Goal: Transaction & Acquisition: Purchase product/service

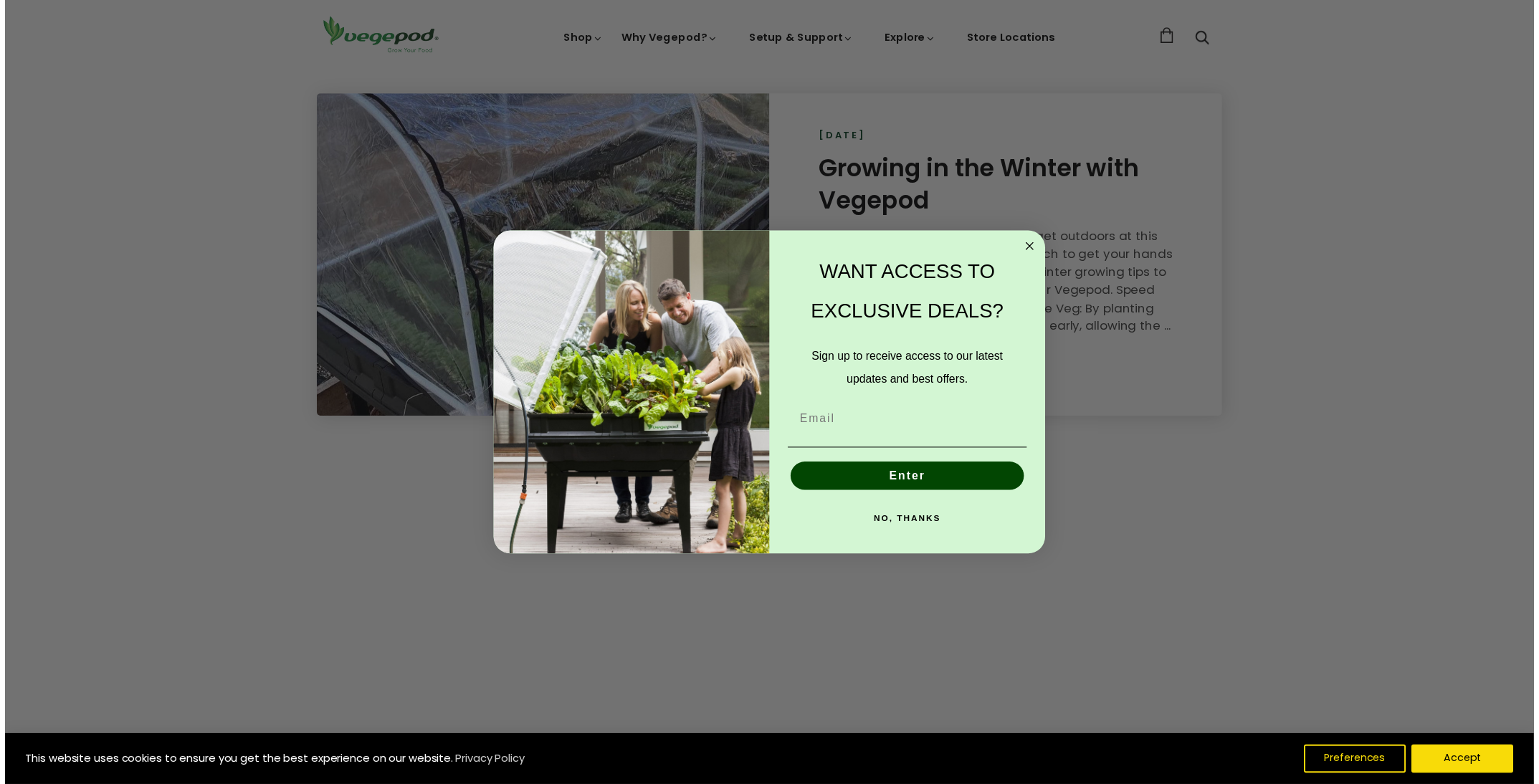
scroll to position [0, 301]
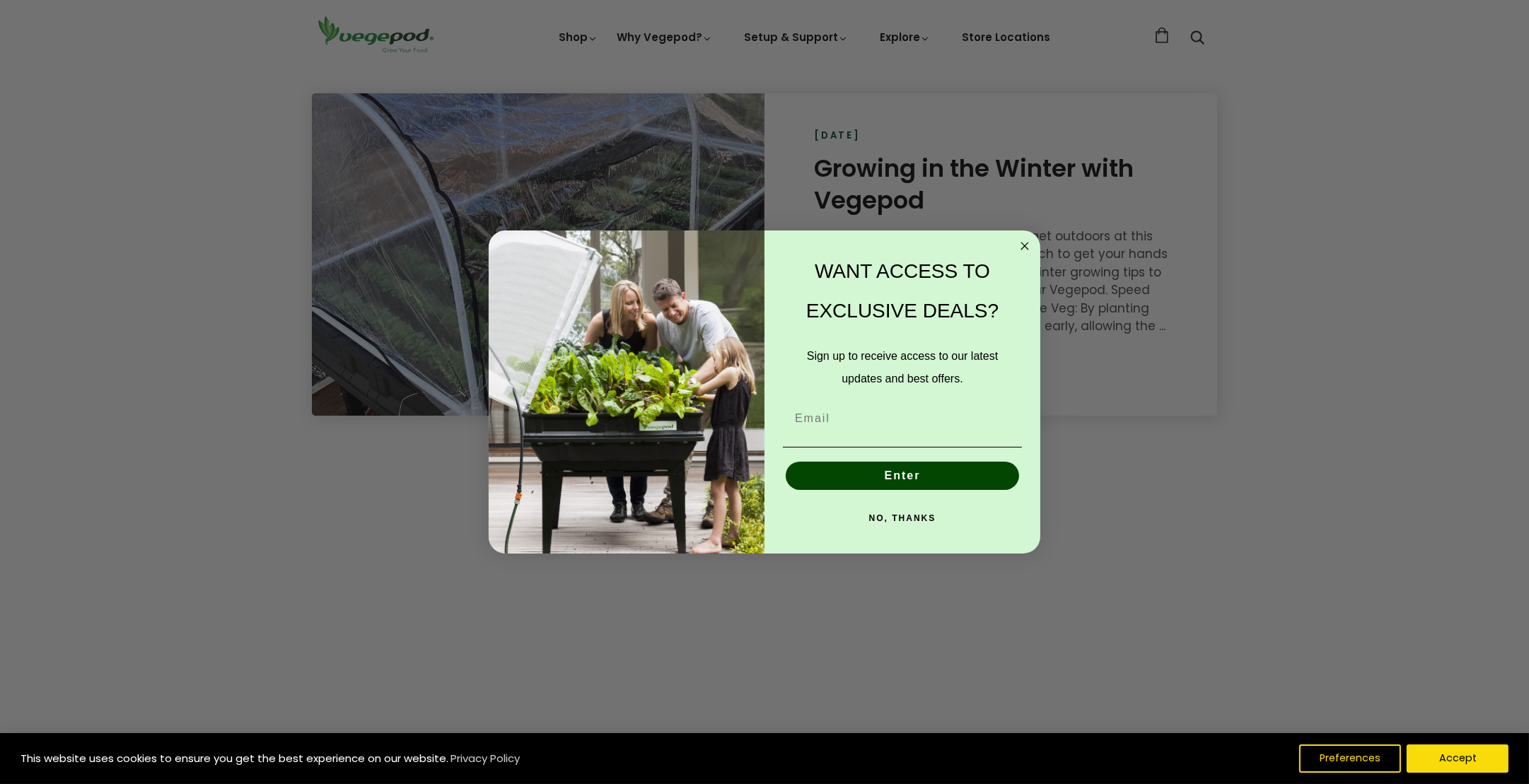
click at [1026, 244] on icon "Close dialog" at bounding box center [1024, 245] width 7 height 7
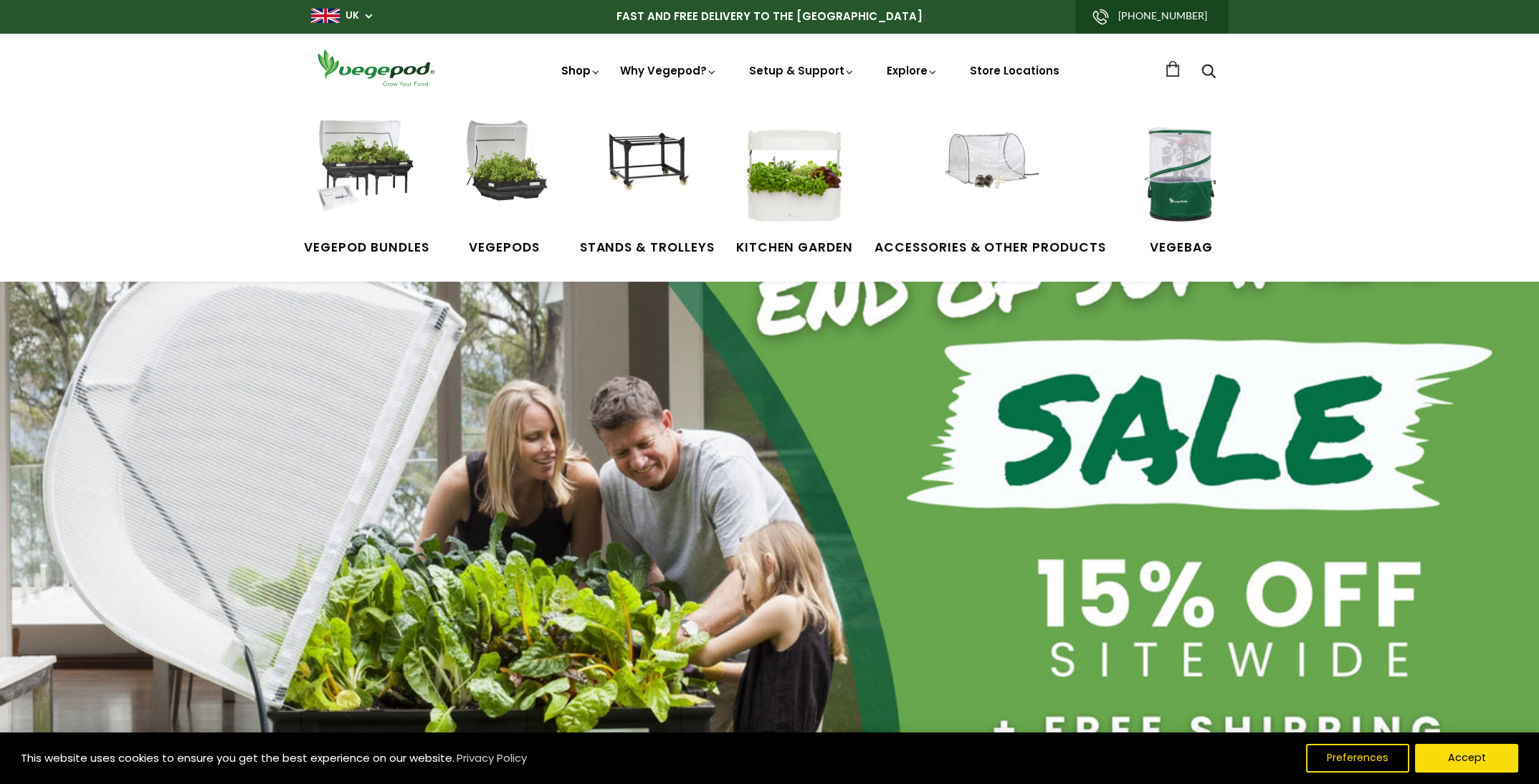
scroll to position [0, 597]
click at [362, 159] on img at bounding box center [366, 174] width 108 height 108
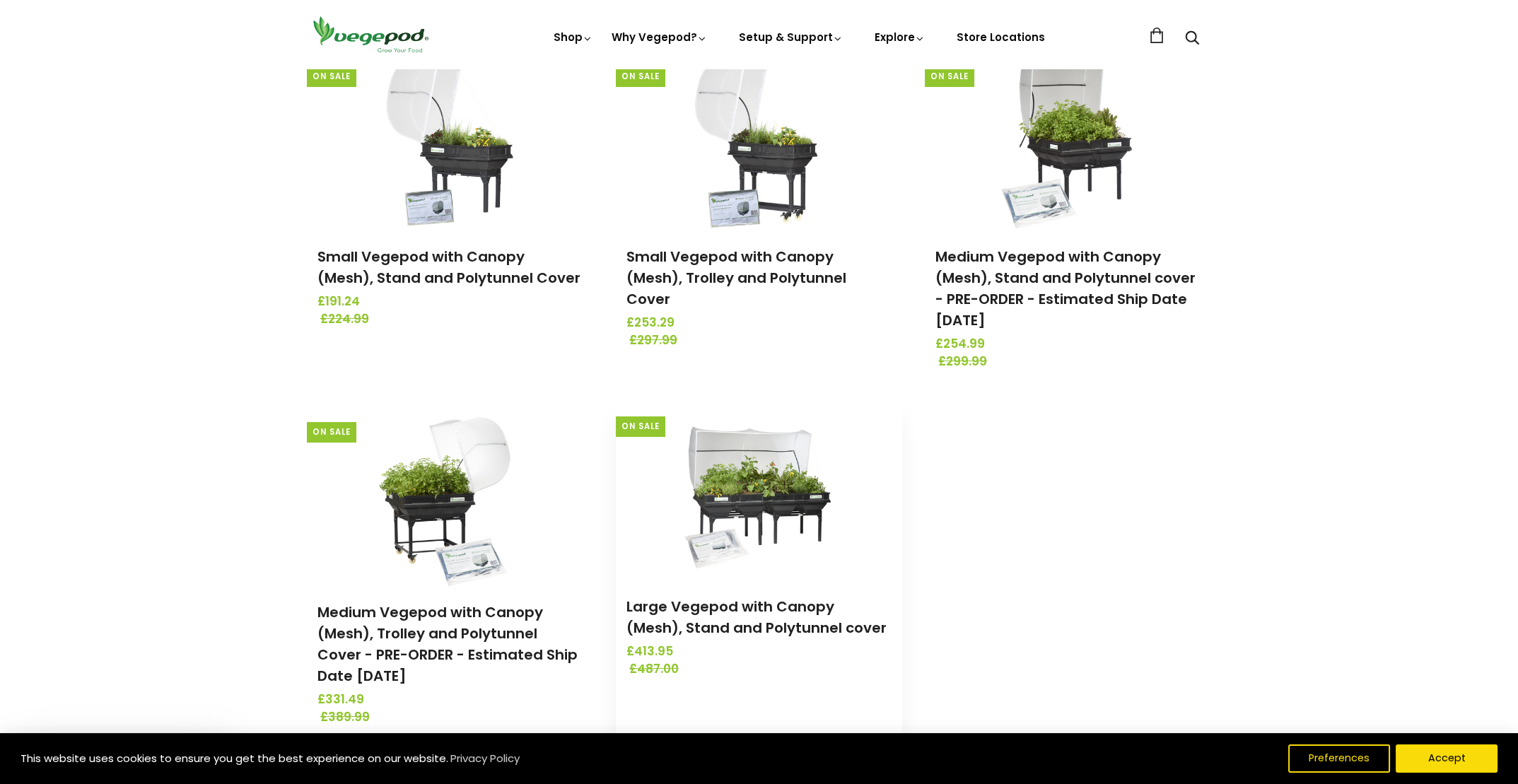
scroll to position [142, 0]
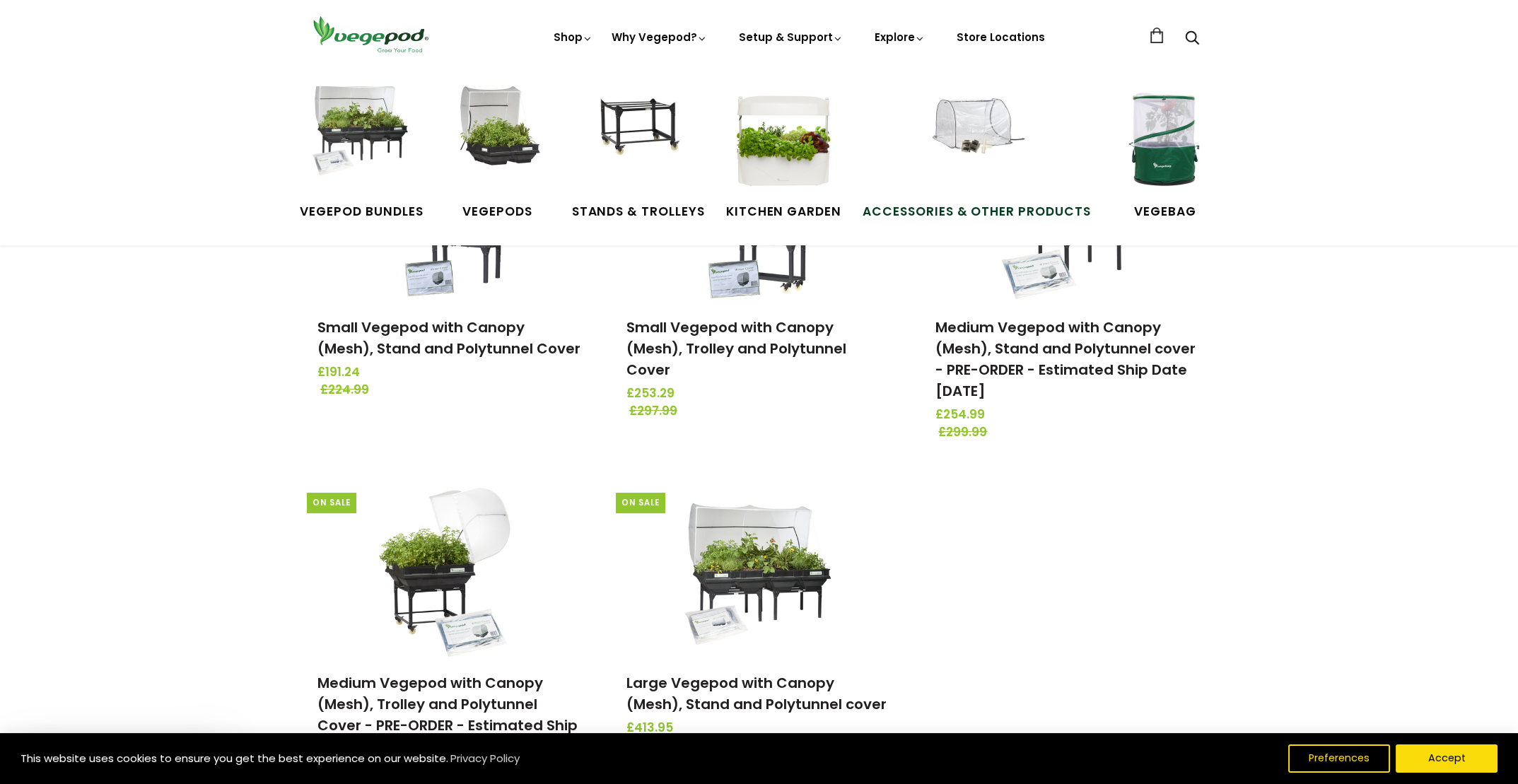
click at [977, 142] on img at bounding box center [976, 140] width 106 height 106
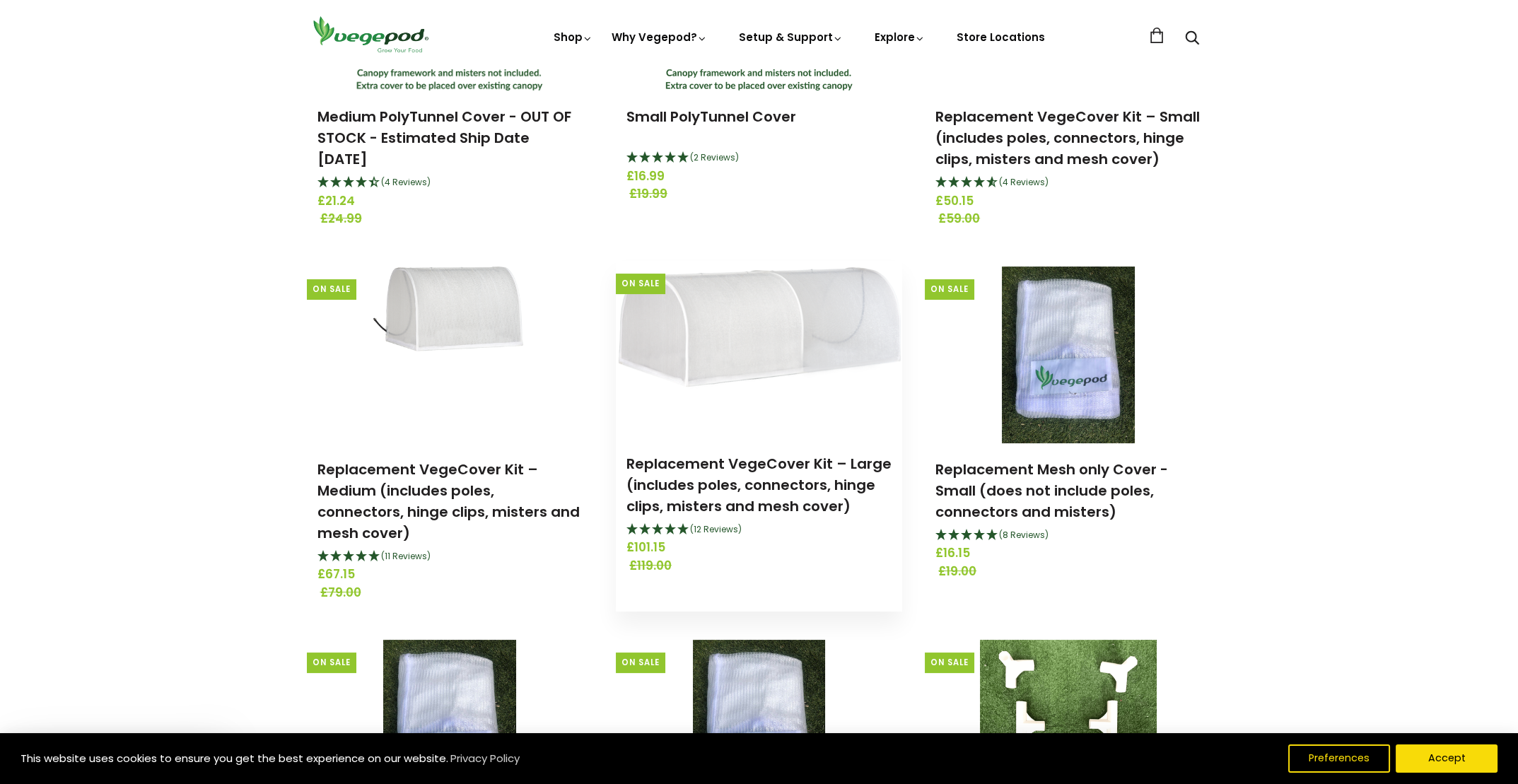
scroll to position [636, 0]
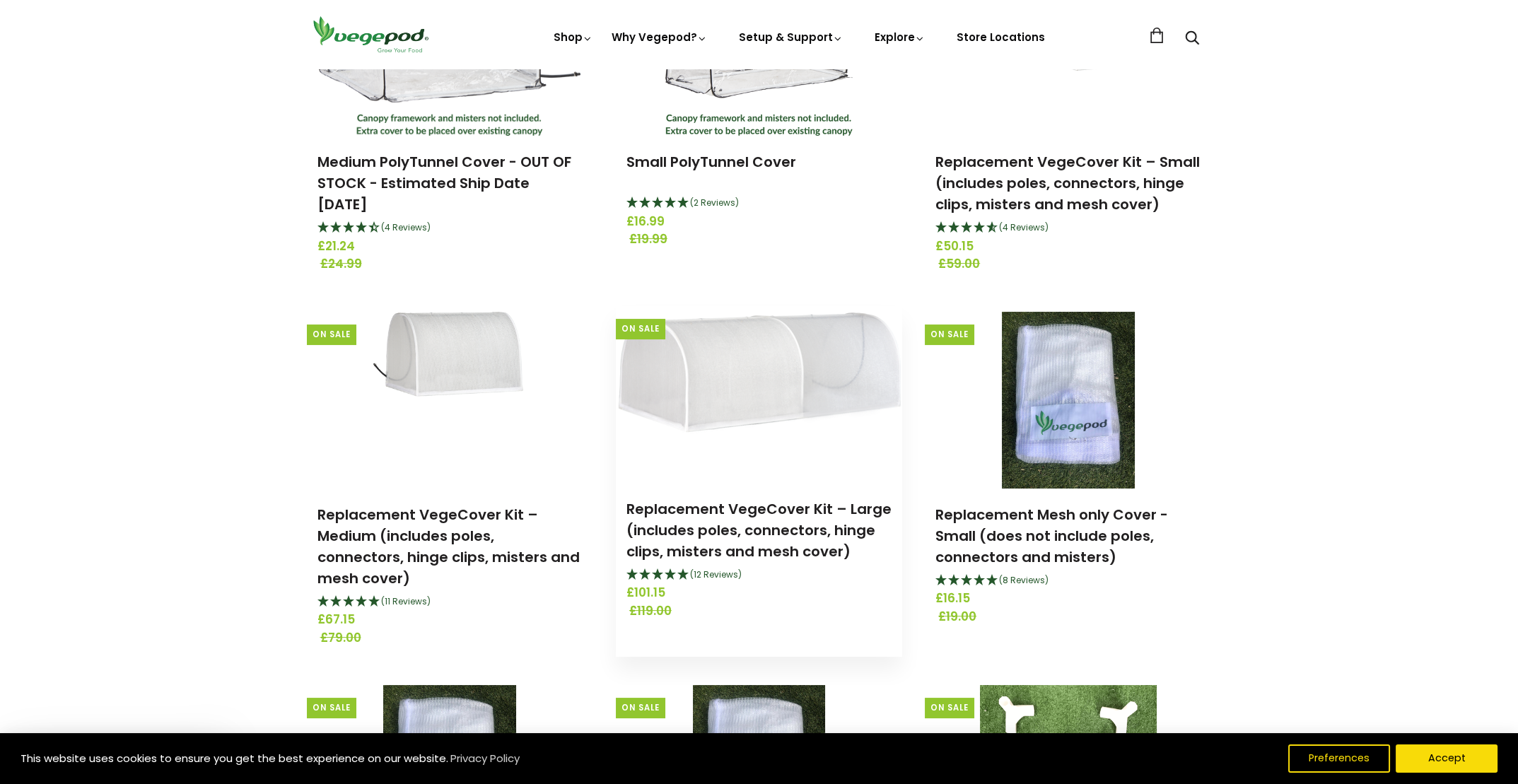
click at [729, 367] on img at bounding box center [759, 394] width 286 height 164
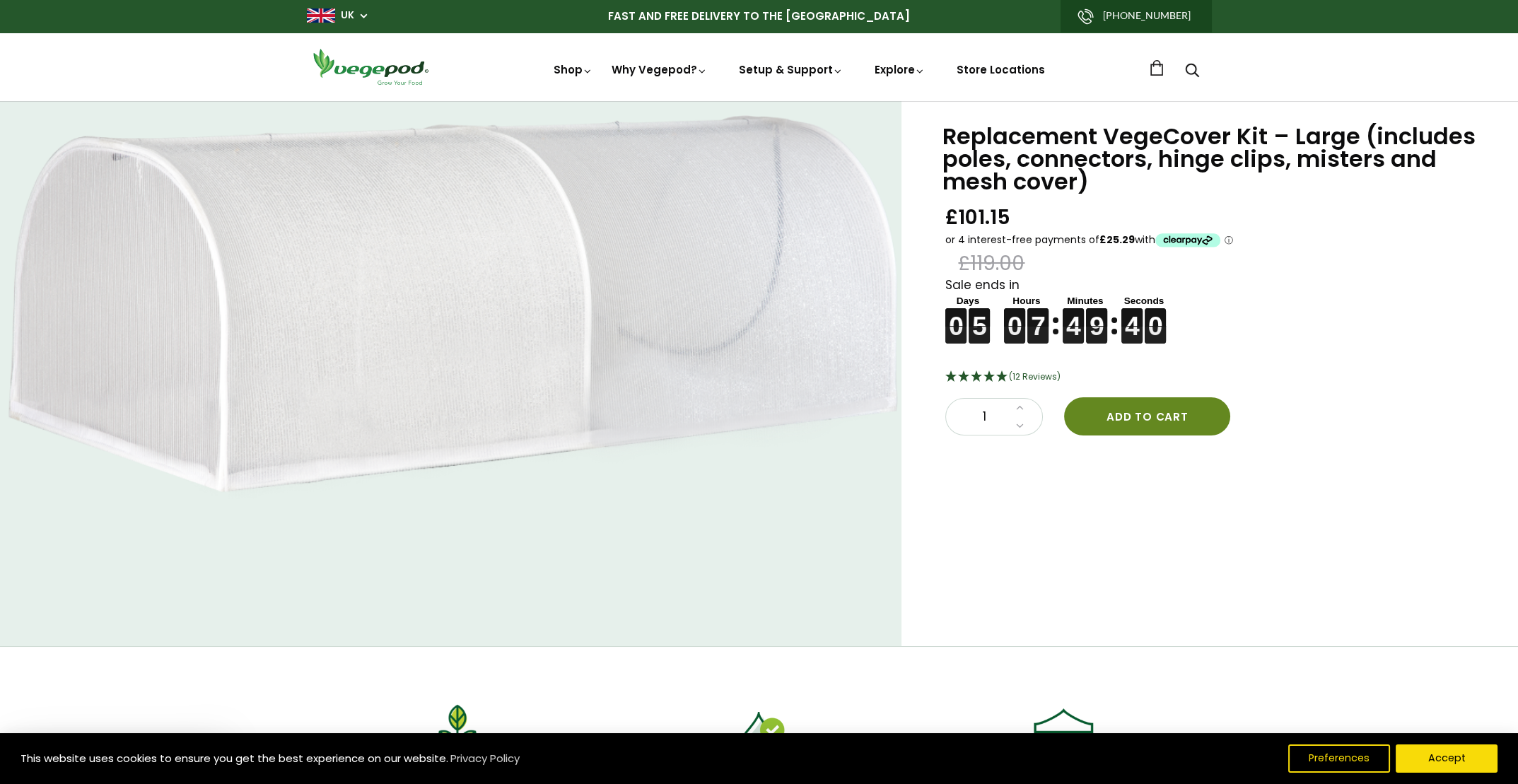
click at [1138, 419] on button "Add to cart" at bounding box center [1146, 416] width 166 height 38
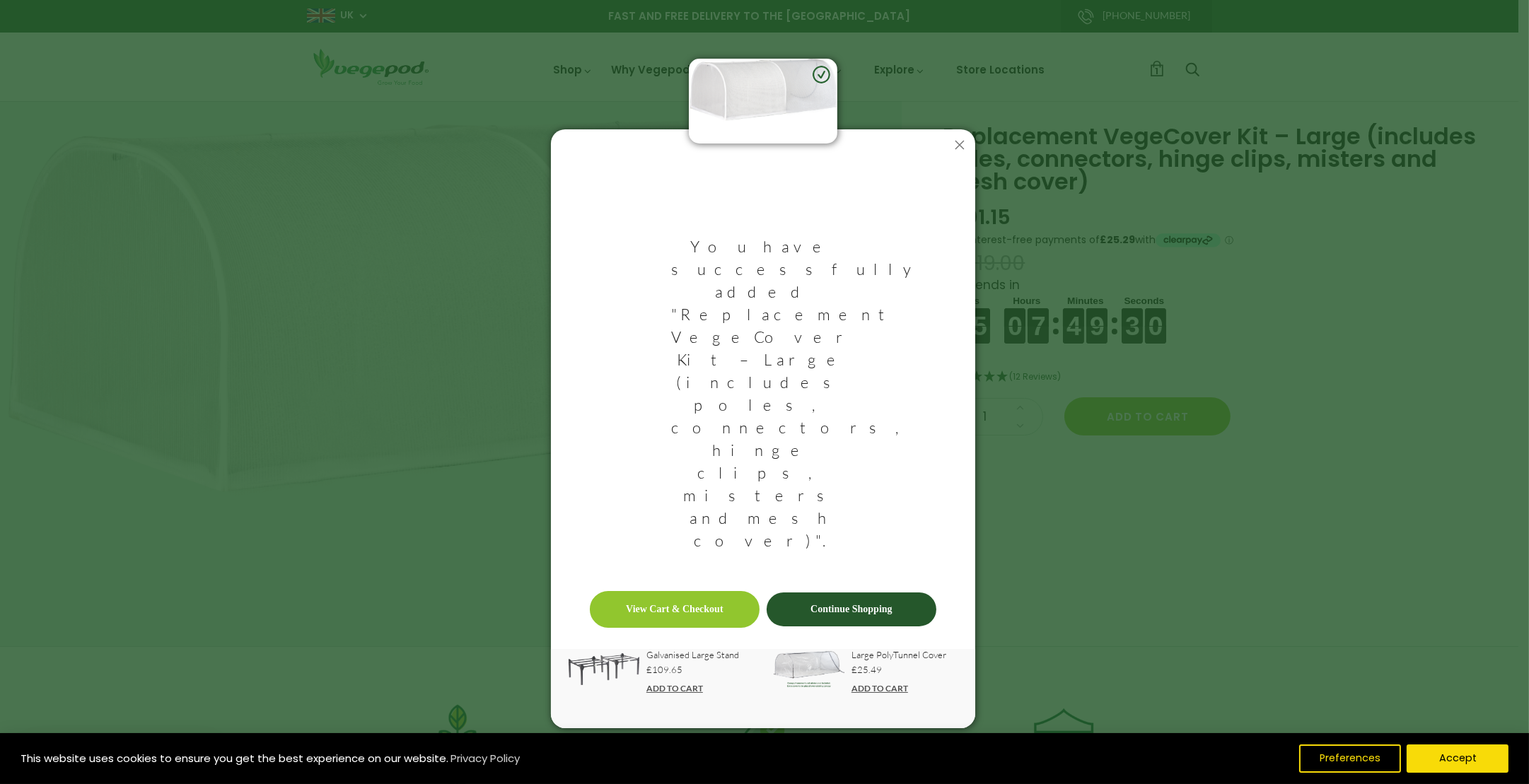
click at [688, 591] on link "View Cart & Checkout" at bounding box center [674, 609] width 169 height 37
click at [959, 156] on icon at bounding box center [959, 145] width 23 height 23
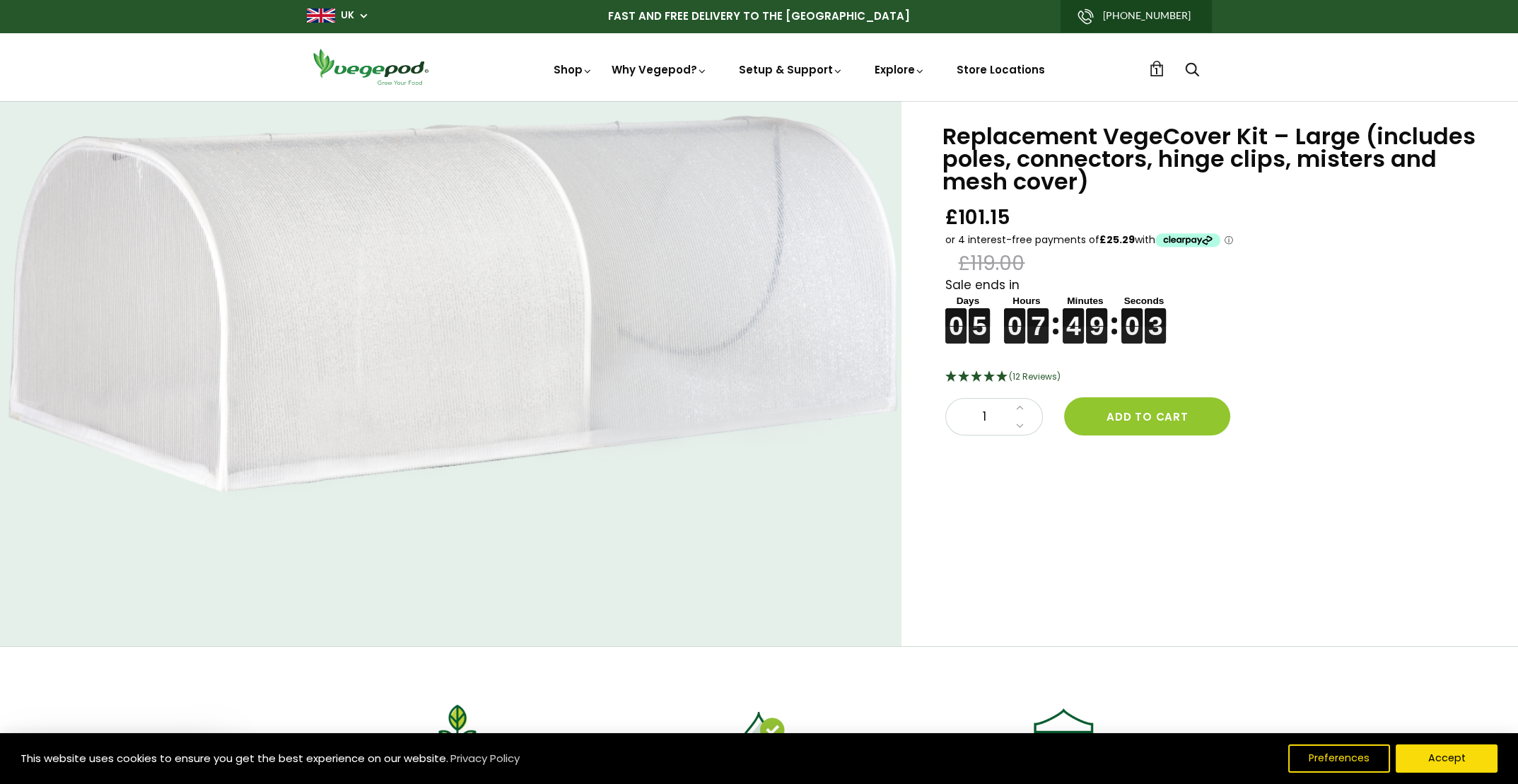
drag, startPoint x: 1157, startPoint y: 70, endPoint x: 1151, endPoint y: 74, distance: 7.2
click at [1157, 70] on link "1" at bounding box center [1156, 68] width 15 height 15
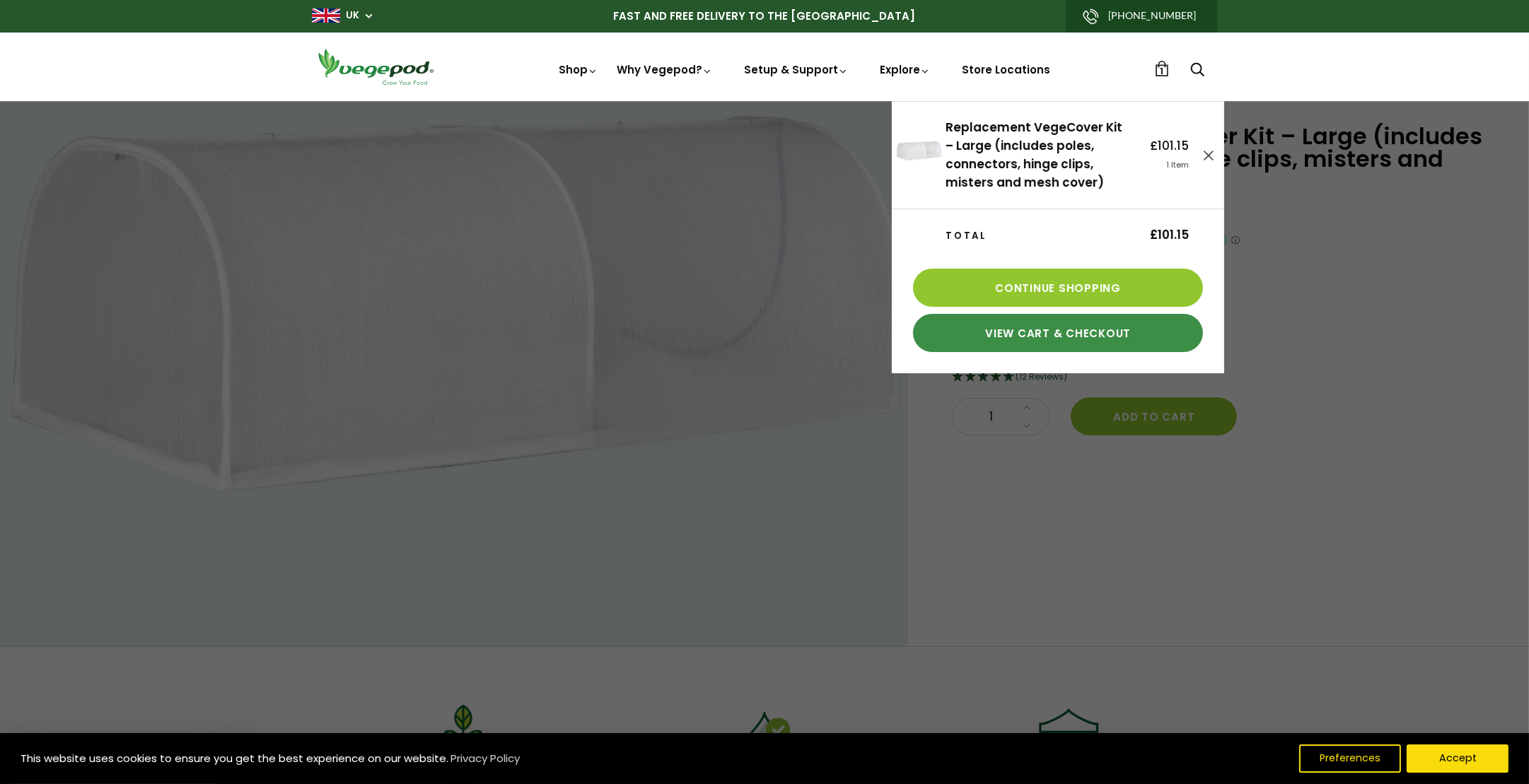
click at [1021, 335] on link "View Cart & Checkout" at bounding box center [1057, 333] width 290 height 38
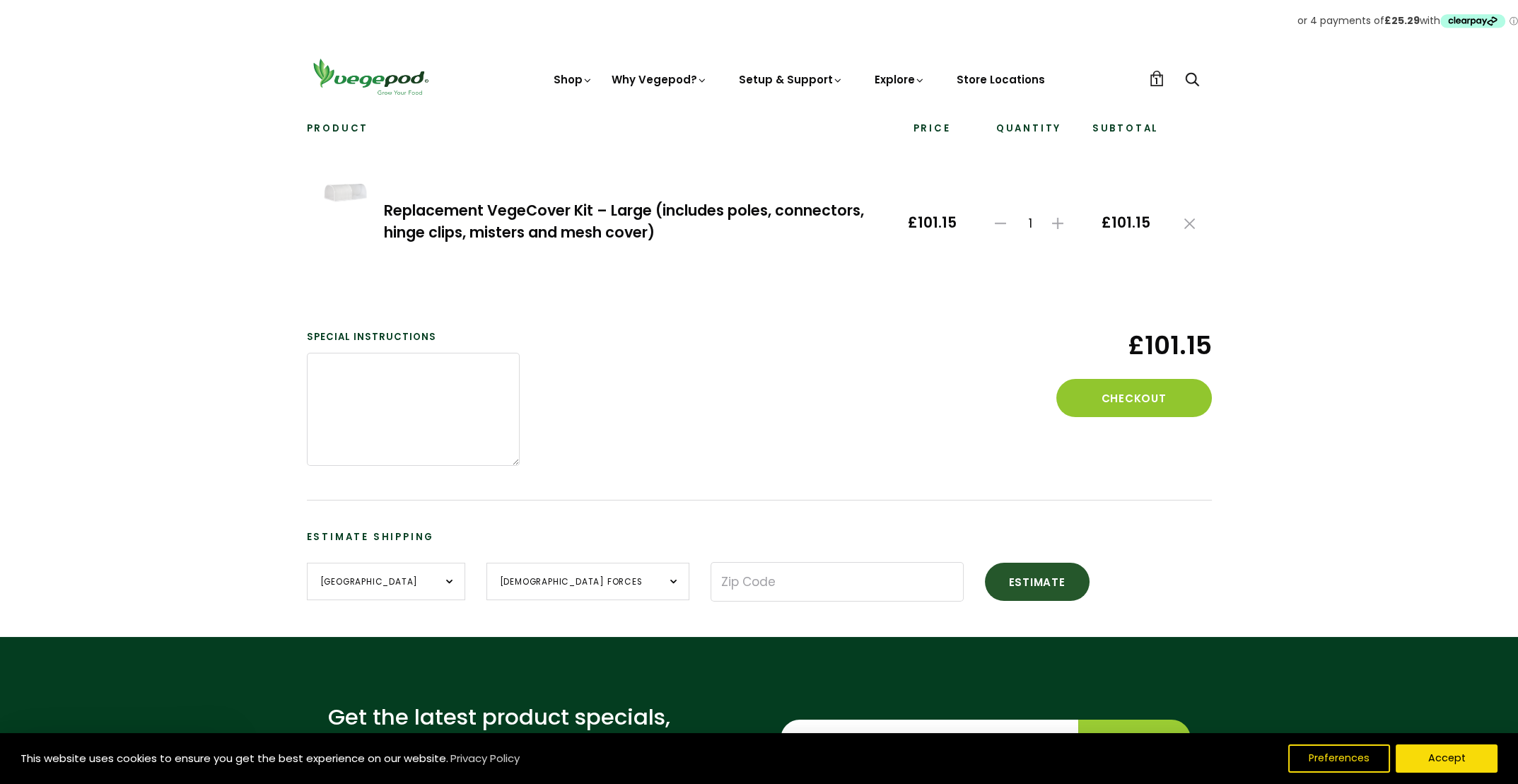
scroll to position [142, 0]
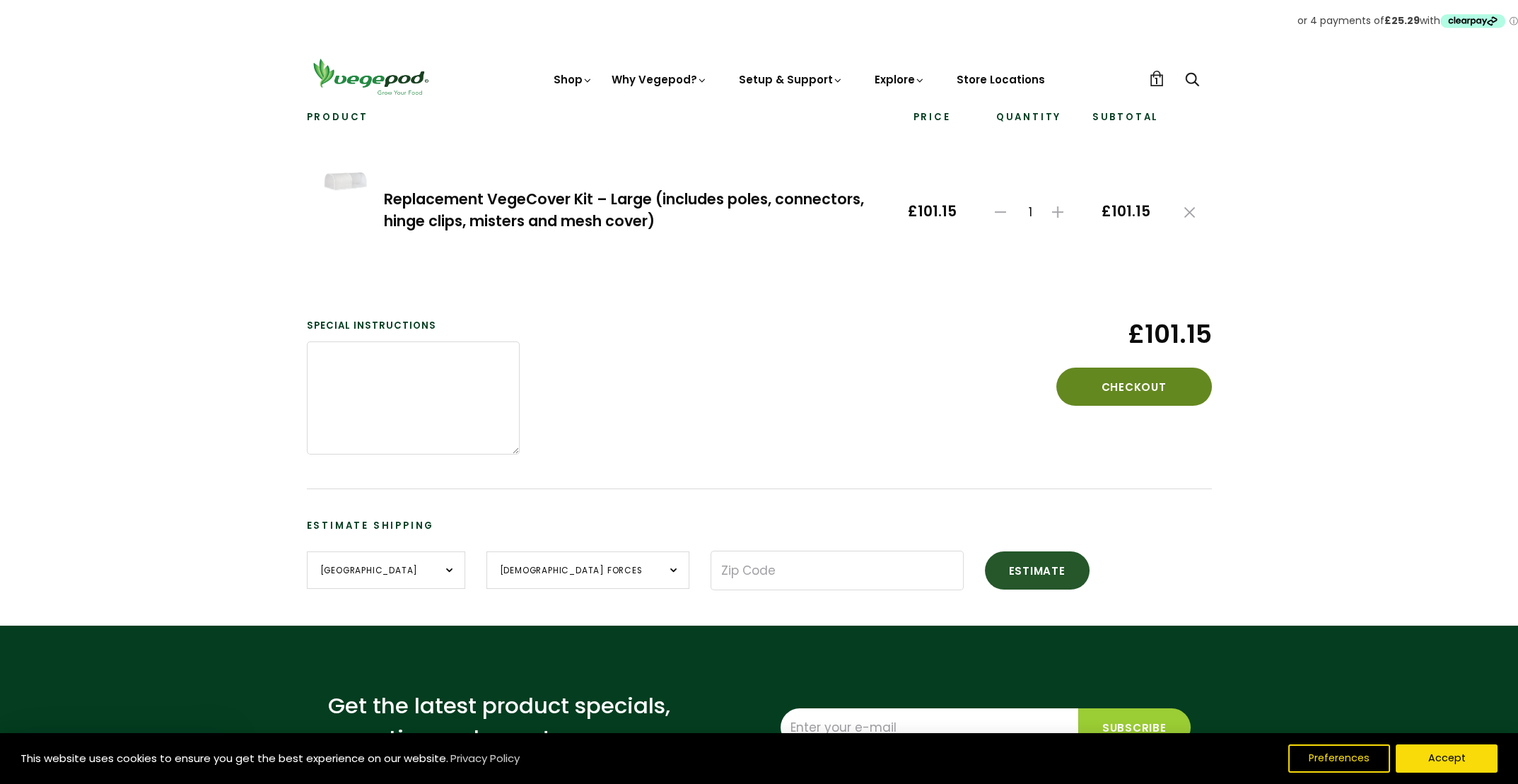
click at [1138, 384] on button "Checkout" at bounding box center [1134, 387] width 156 height 38
